Goal: Information Seeking & Learning: Learn about a topic

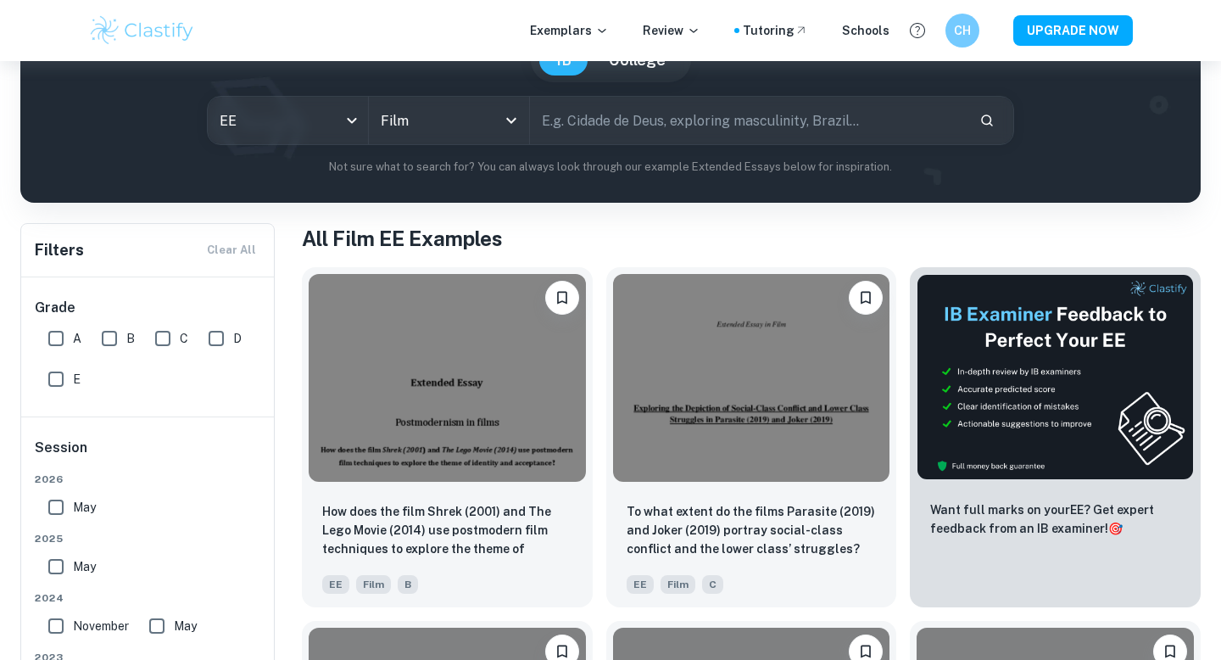
scroll to position [357, 0]
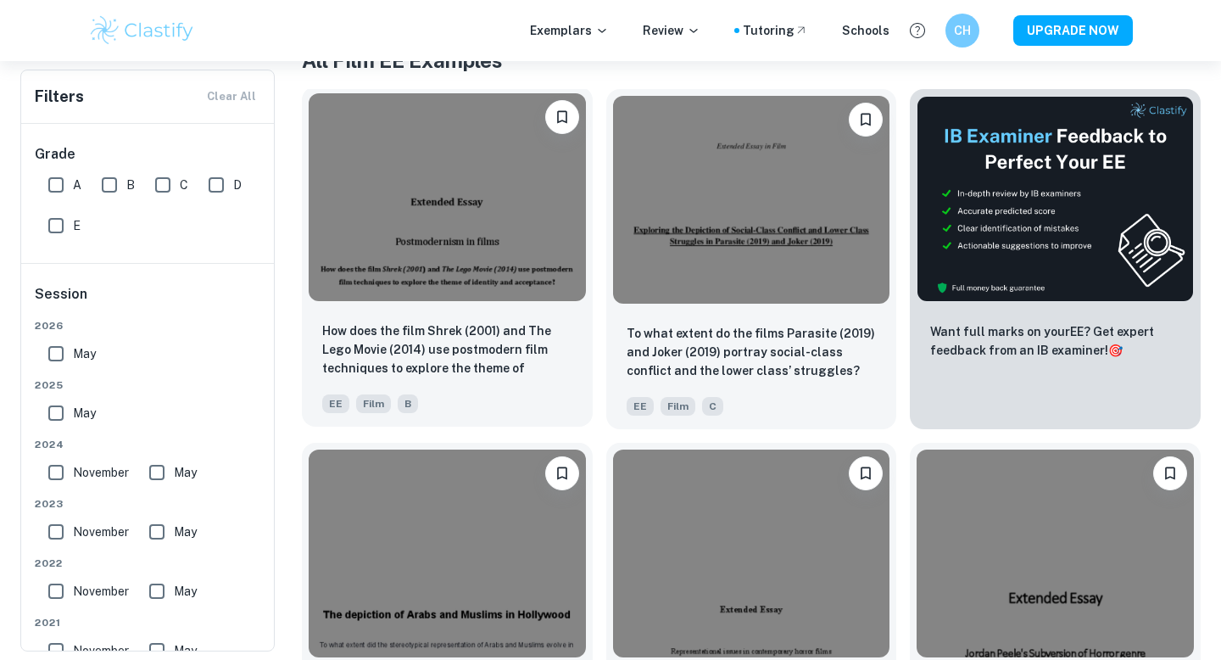
click at [471, 269] on img at bounding box center [447, 197] width 277 height 208
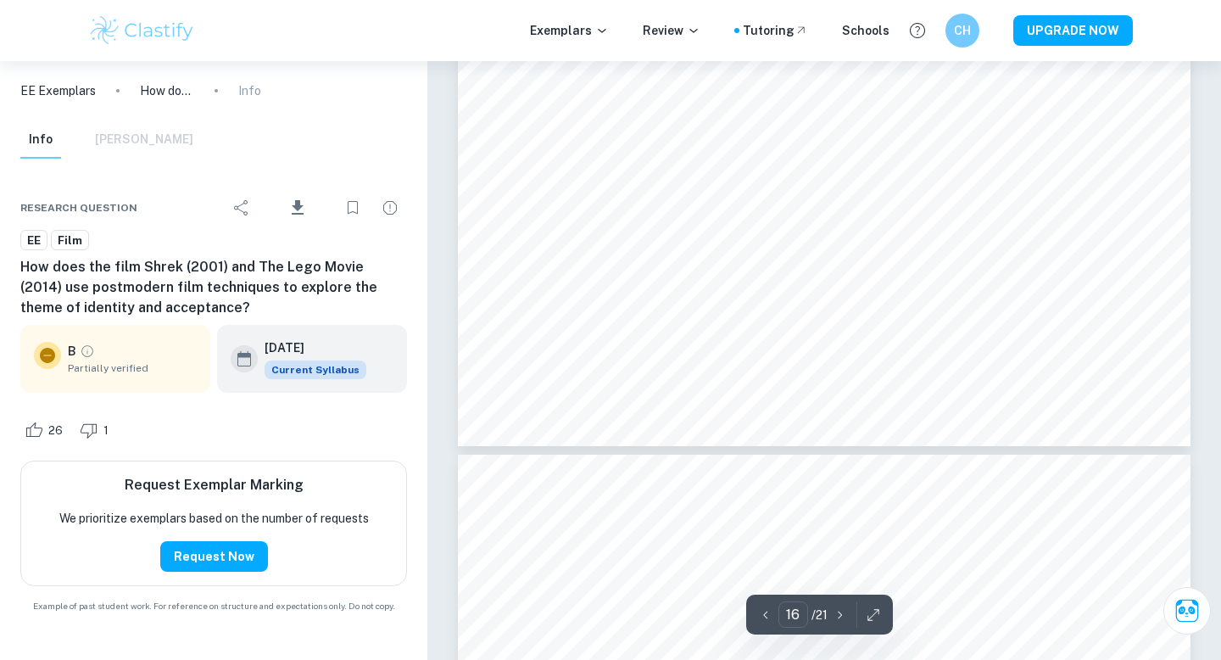
scroll to position [15357, 0]
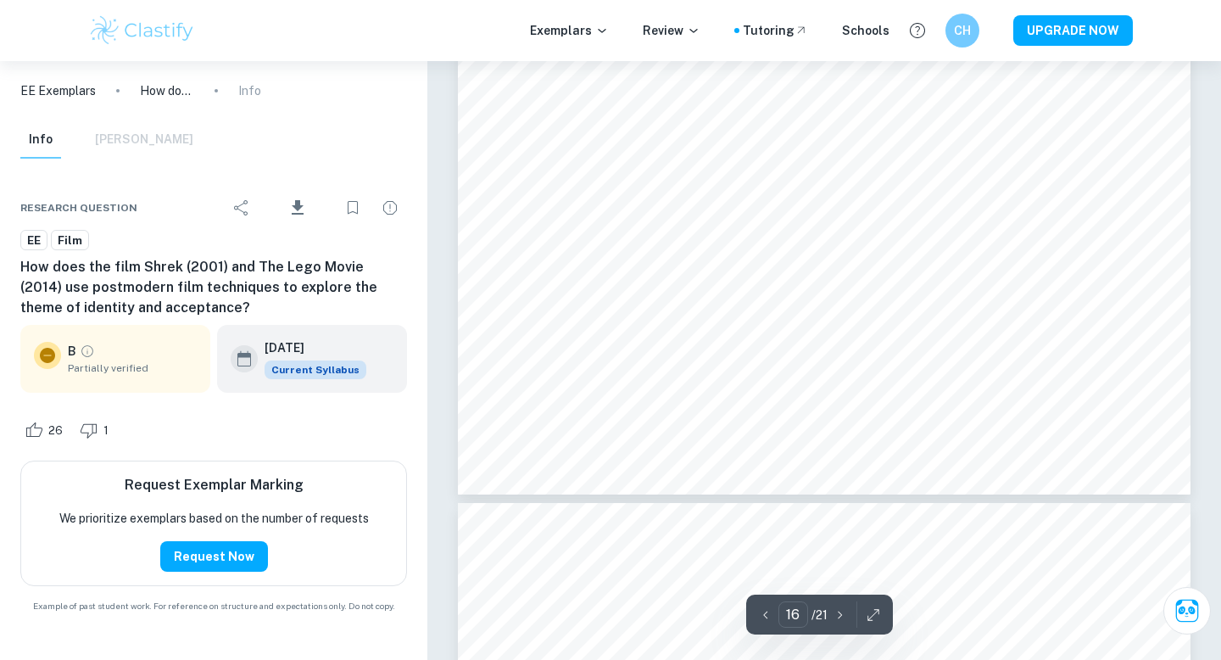
type input "17"
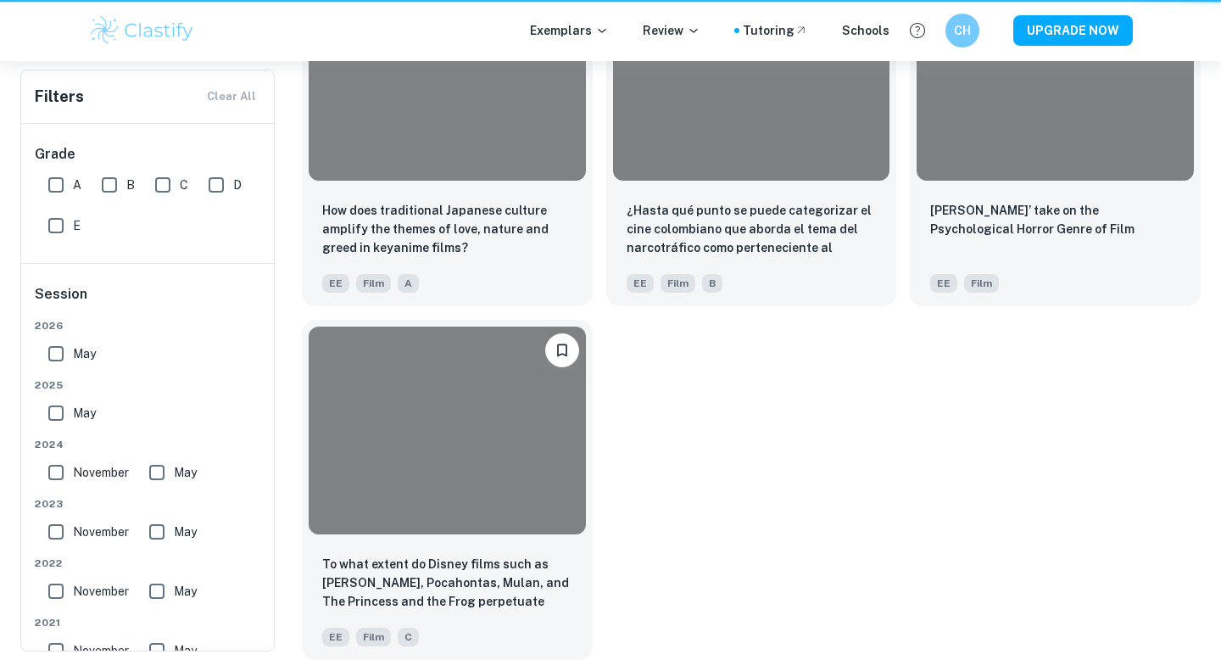
scroll to position [357, 0]
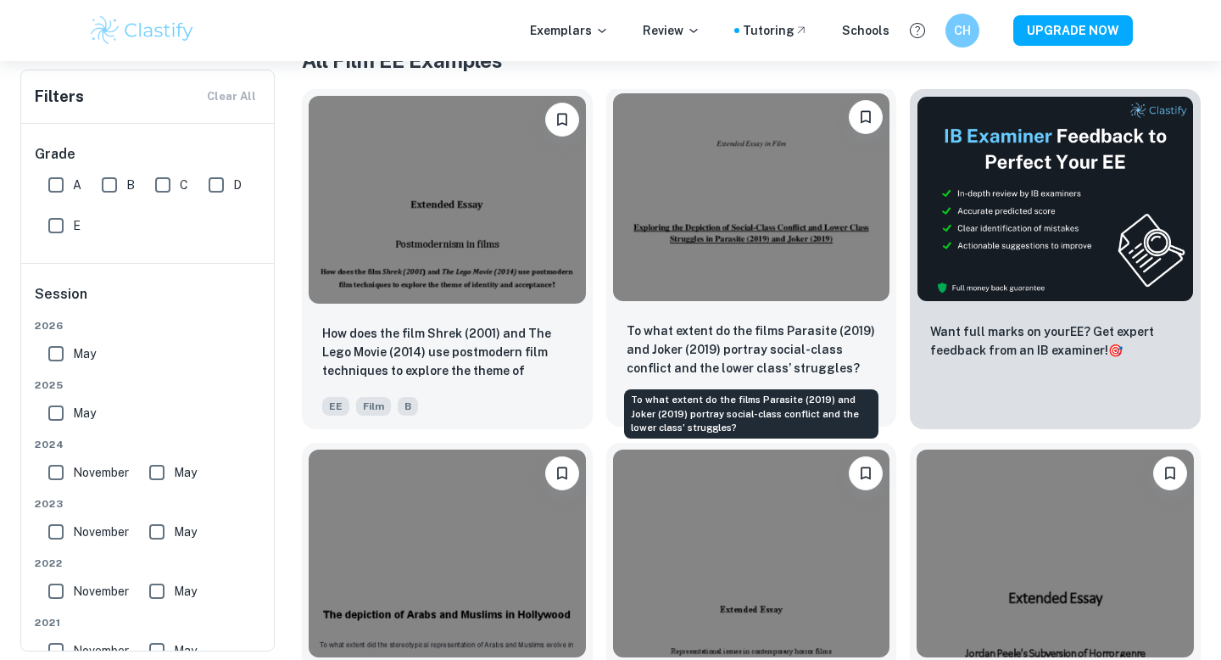
click at [719, 342] on p "To what extent do the films Parasite (2019) and Joker (2019) portray social-cla…" at bounding box center [752, 349] width 250 height 56
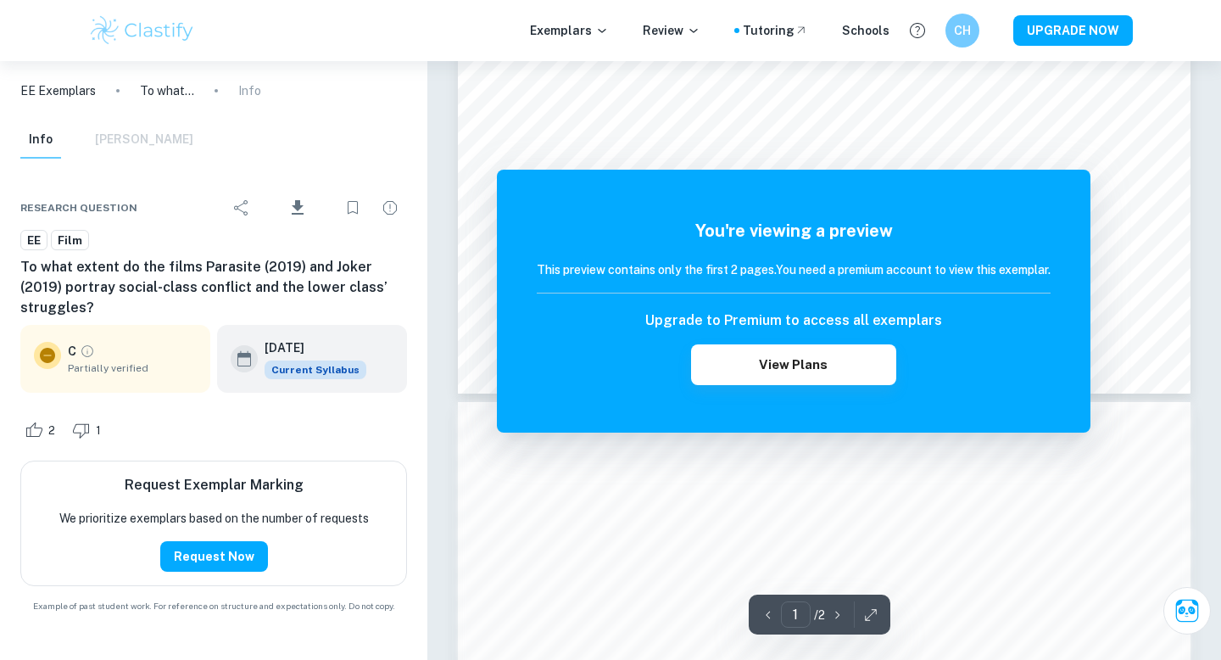
scroll to position [687, 0]
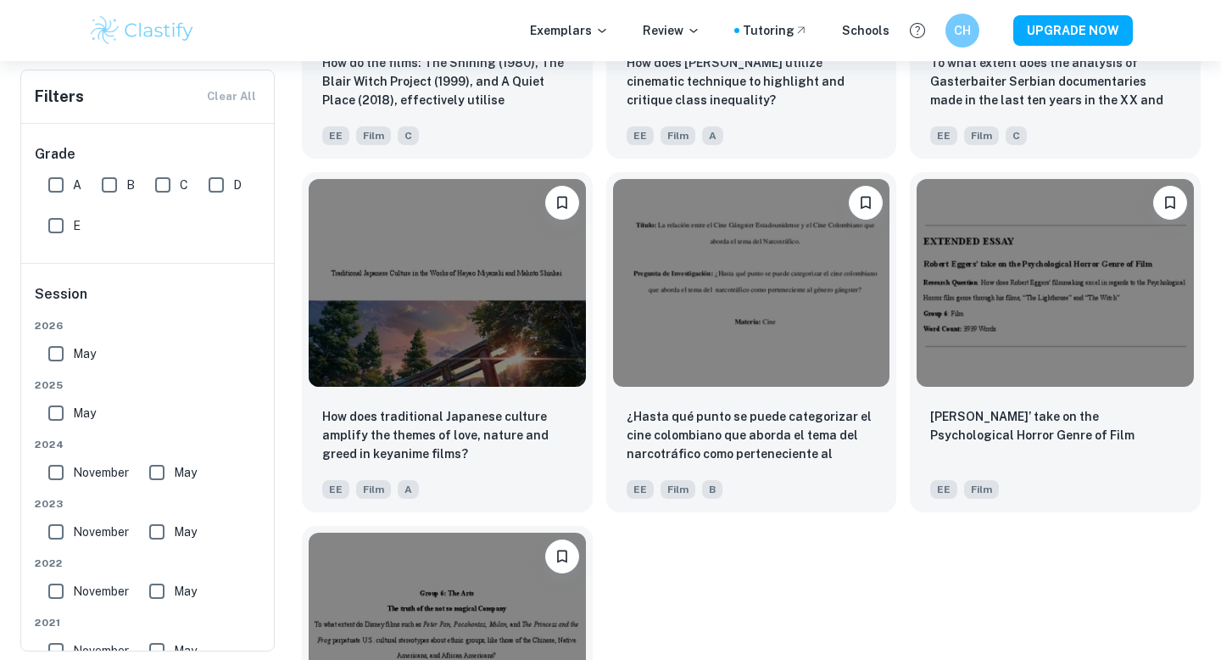
scroll to position [1895, 0]
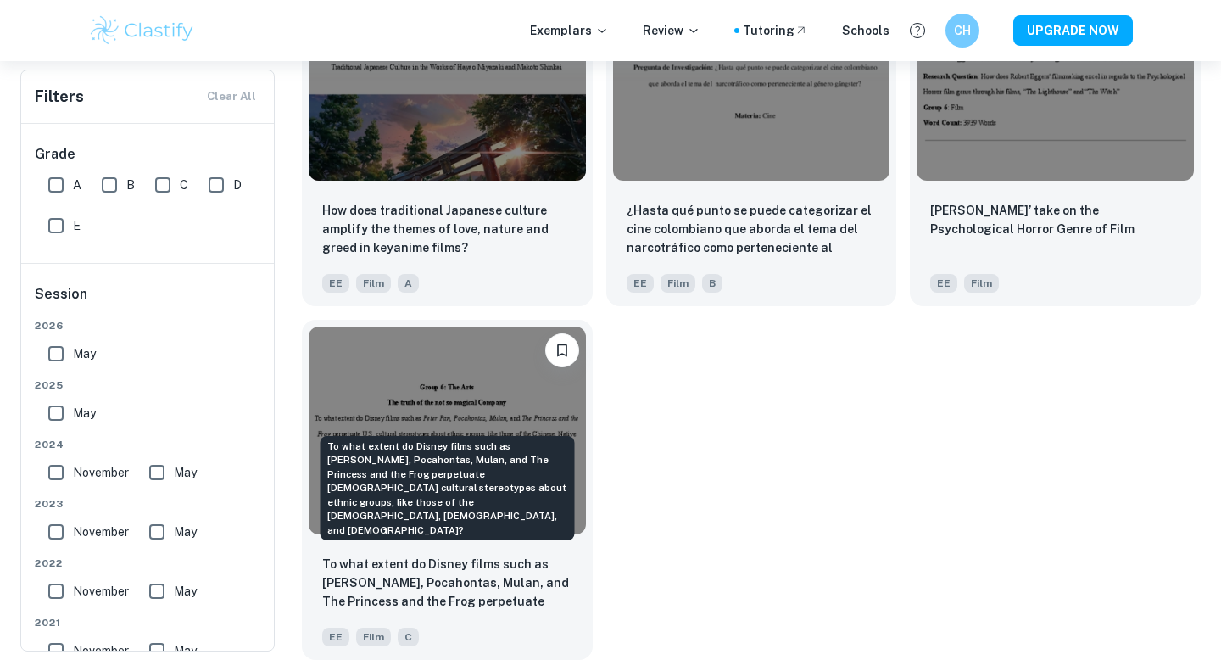
click at [496, 550] on div "To what extent do Disney films such as [PERSON_NAME], Pocahontas, Mulan, and Th…" at bounding box center [448, 493] width 258 height 119
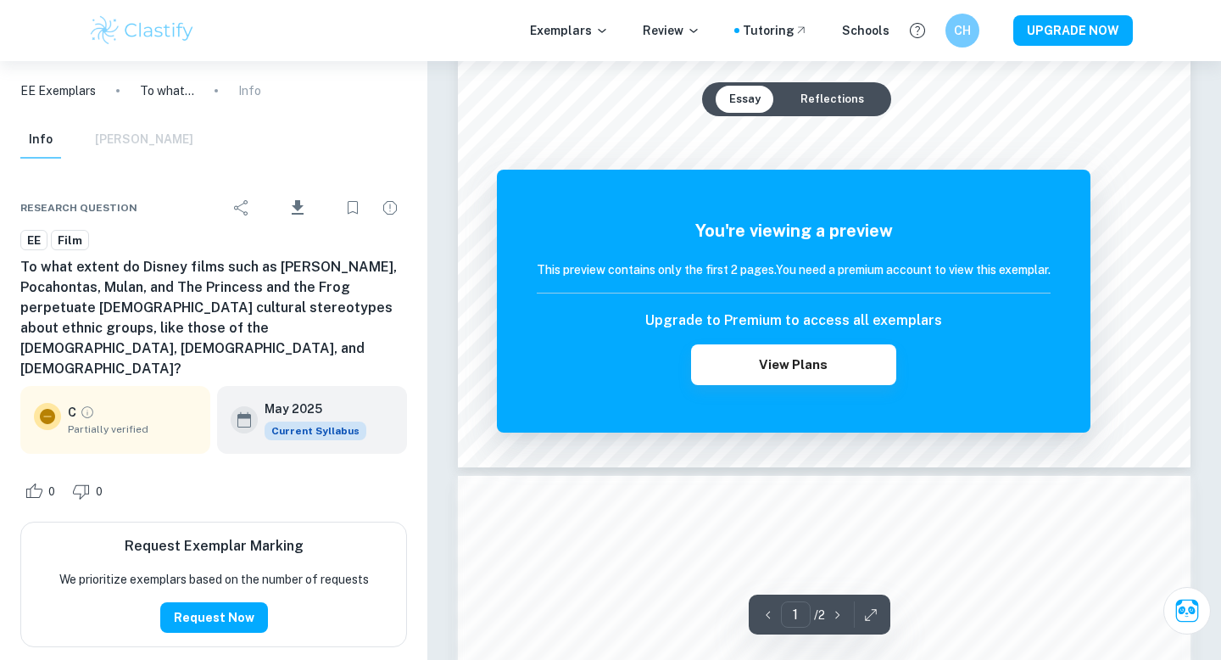
scroll to position [768, 0]
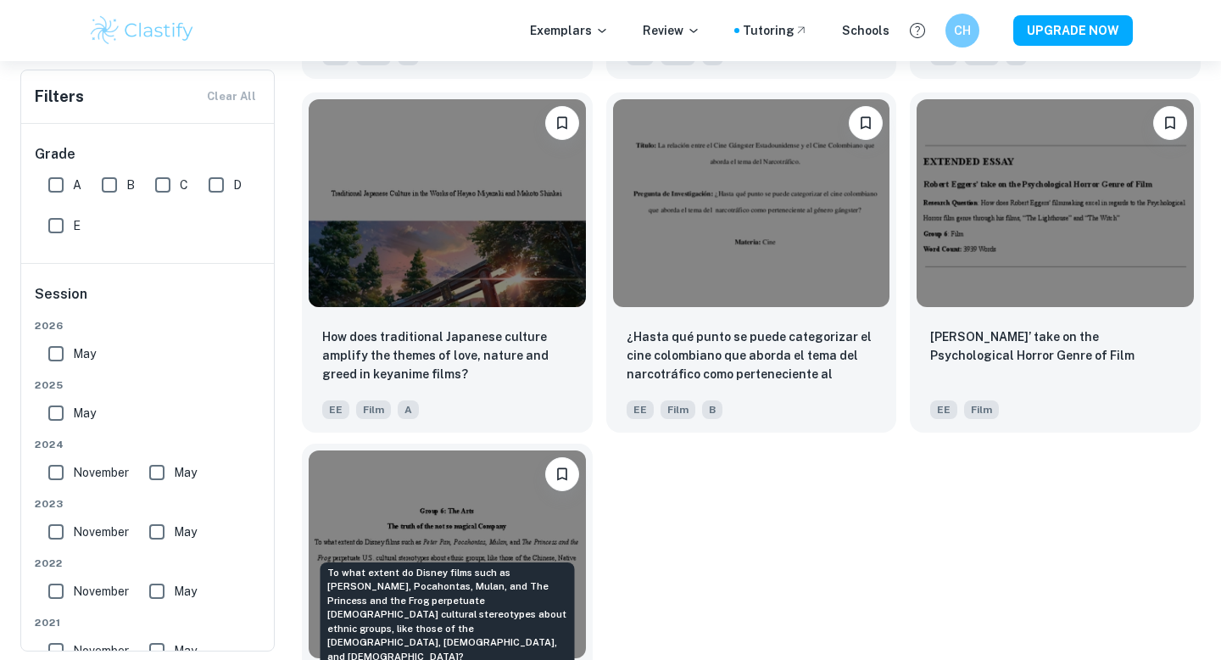
scroll to position [1595, 0]
